Goal: Task Accomplishment & Management: Use online tool/utility

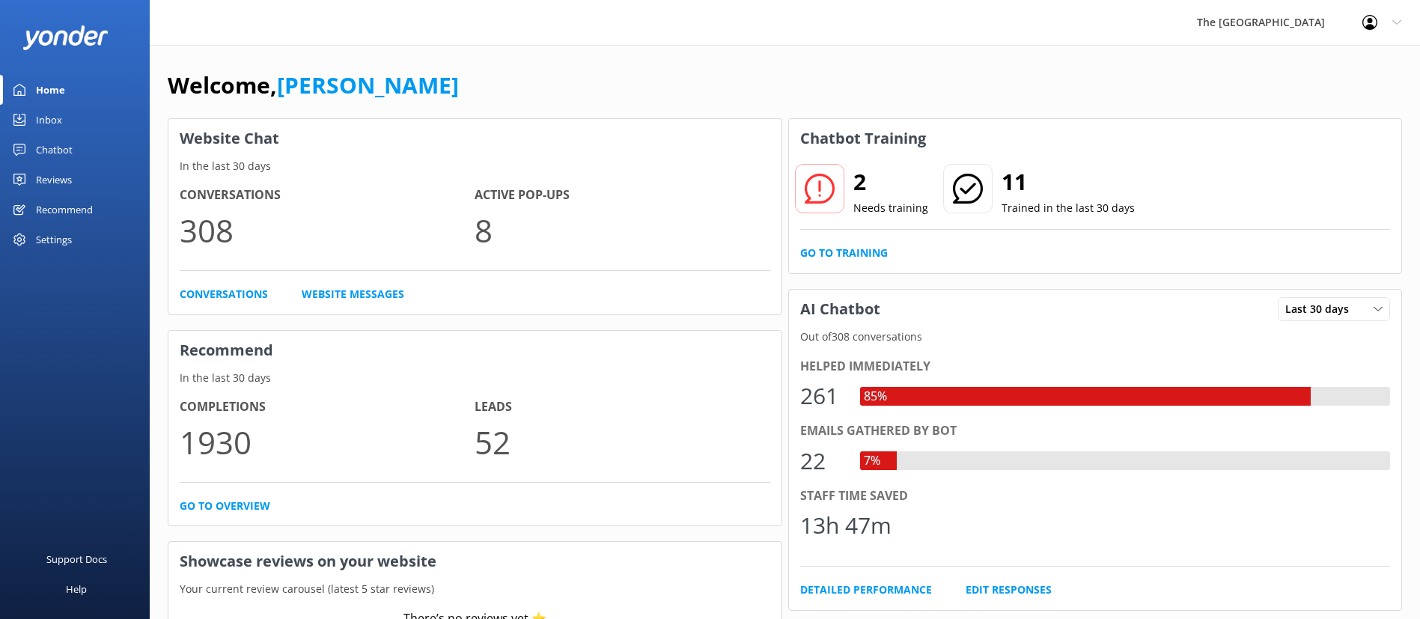
click at [46, 135] on div "Chatbot" at bounding box center [54, 150] width 37 height 30
